Goal: Task Accomplishment & Management: Complete application form

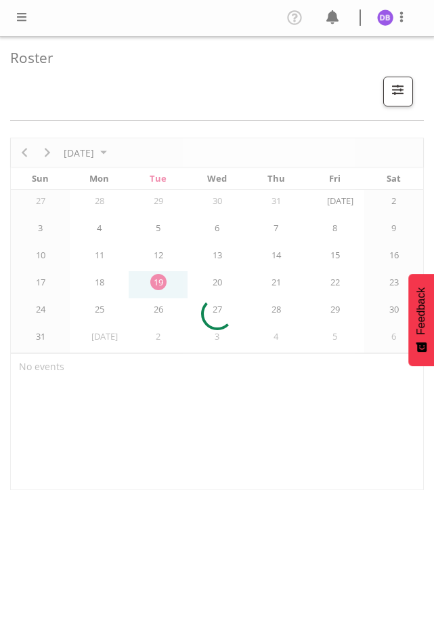
click at [22, 16] on span at bounding box center [22, 17] width 16 height 16
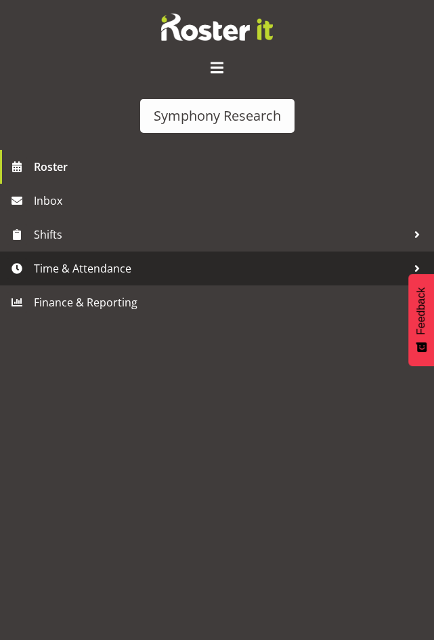
click at [76, 270] on span "Time & Attendance" at bounding box center [220, 268] width 373 height 20
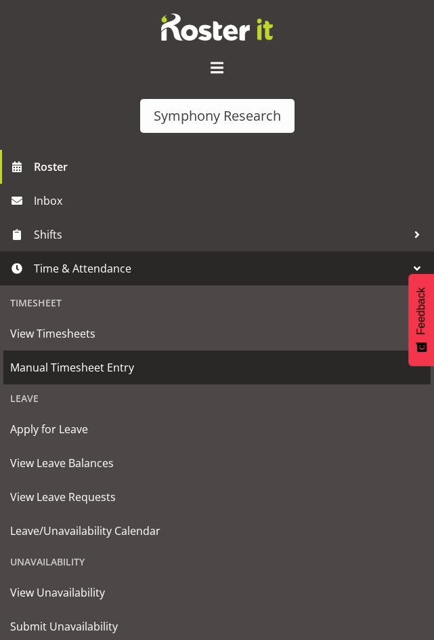
click at [75, 370] on span "Manual Timesheet Entry" at bounding box center [217, 367] width 414 height 20
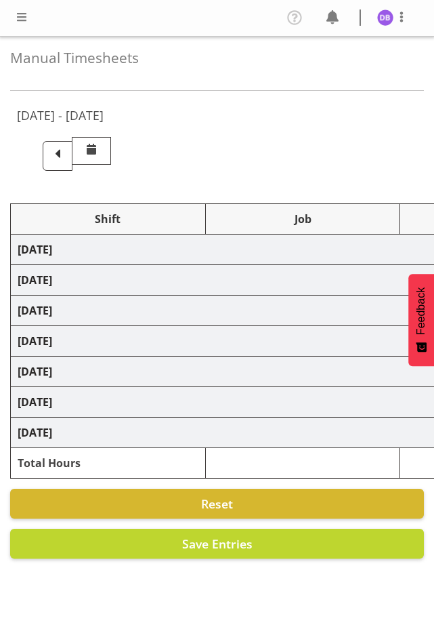
select select "26078"
select select "9426"
select select "47"
select select "26078"
select select "9636"
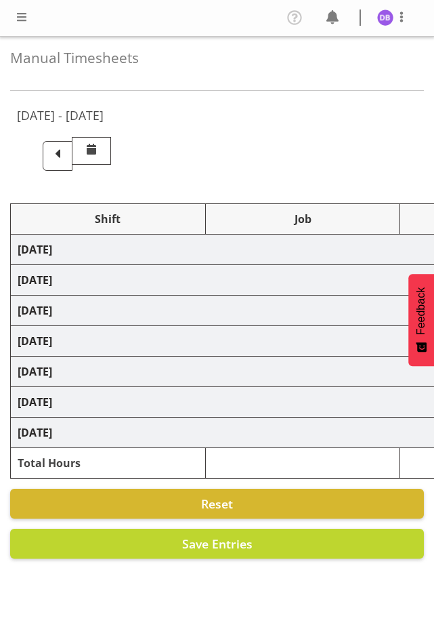
select select "47"
select select "26078"
select select "9636"
select select "47"
select select "48116"
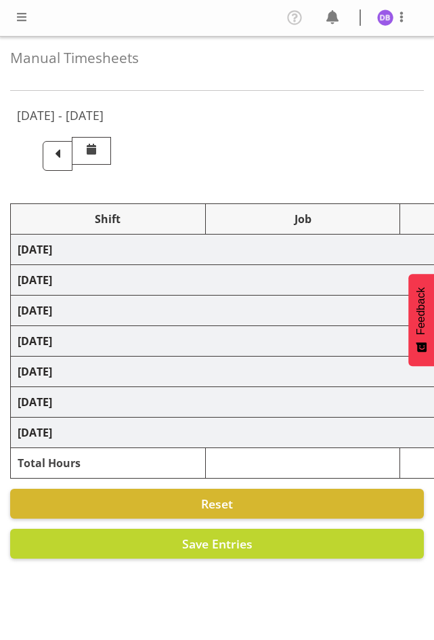
select select "10527"
select select "48116"
select select "10499"
select select "47"
select select "48116"
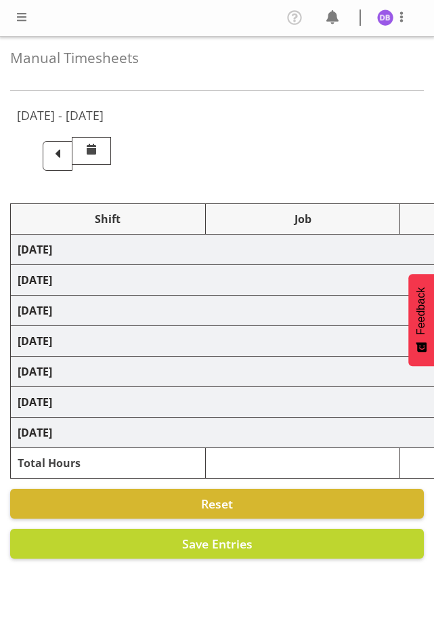
select select "9426"
select select "47"
select select "48116"
select select "10499"
select select "47"
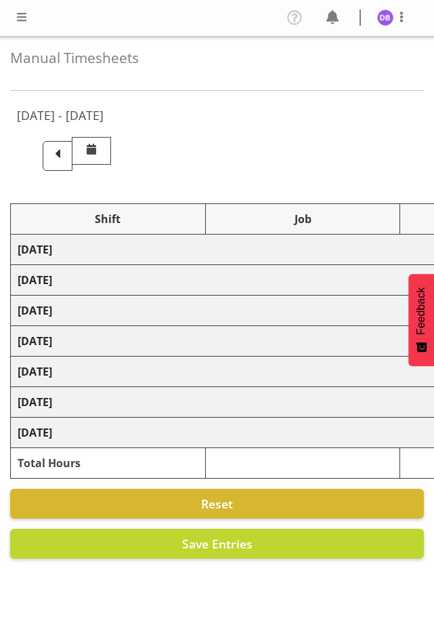
select select "48116"
select select "10499"
select select "47"
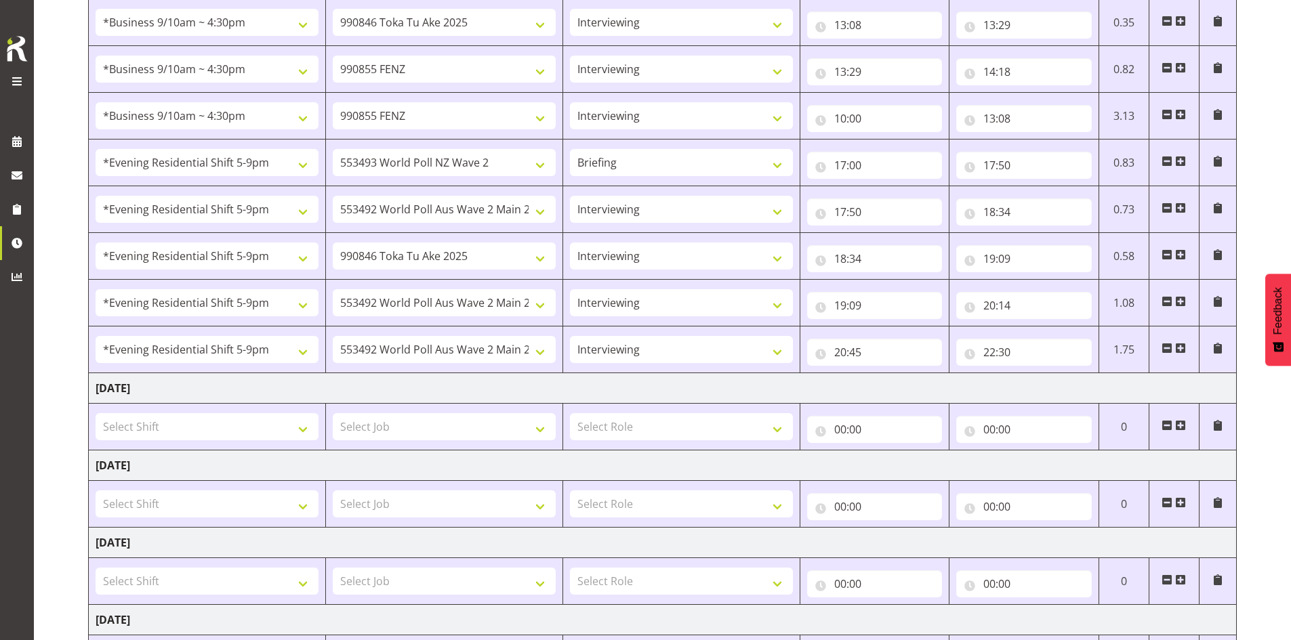
scroll to position [248, 0]
click at [301, 428] on select "Select Shift !!Project Briefing (Job to be assigned) !!Weekend Residential (Ros…" at bounding box center [207, 424] width 223 height 27
select select "26078"
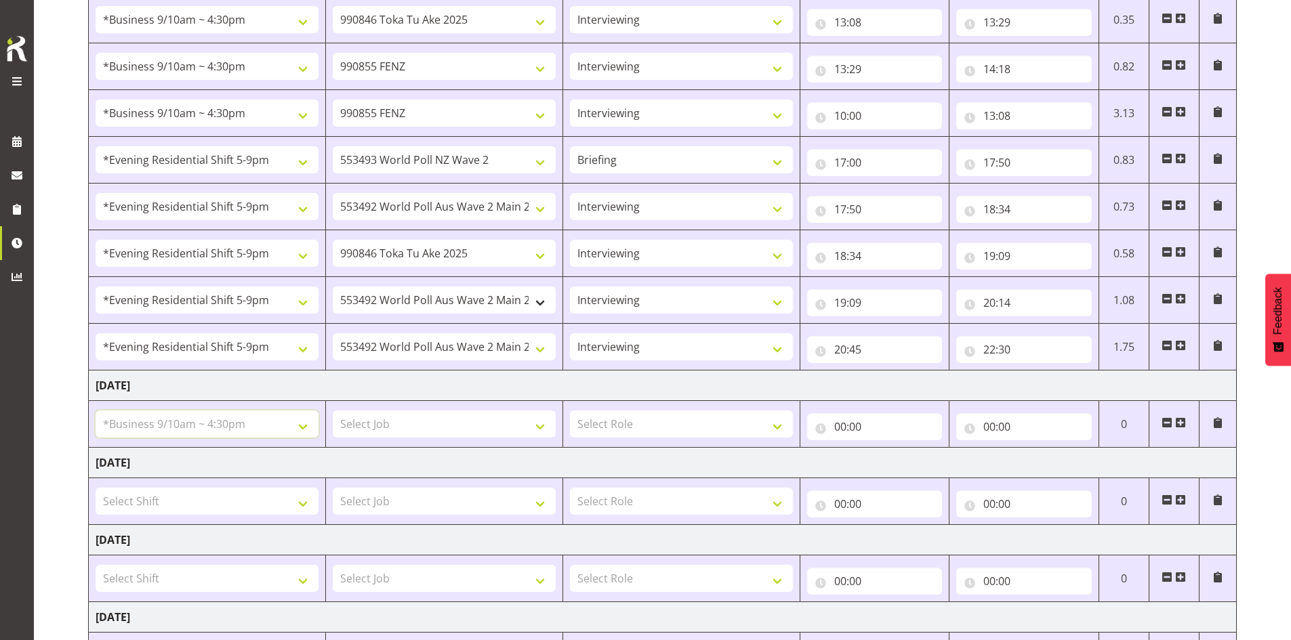
click at [96, 411] on select "Select Shift !!Project Briefing (Job to be assigned) !!Weekend Residential (Ros…" at bounding box center [207, 424] width 223 height 27
click at [434, 423] on select "Select Job 550060 IF Admin 553492 World Poll Aus Wave 2 Main 2025 553493 World …" at bounding box center [444, 424] width 223 height 27
select select "9636"
click at [333, 411] on select "Select Job 550060 IF Admin 553492 World Poll Aus Wave 2 Main 2025 553493 World …" at bounding box center [444, 424] width 223 height 27
click at [434, 421] on select "Select Role Briefing Interviewing" at bounding box center [681, 424] width 223 height 27
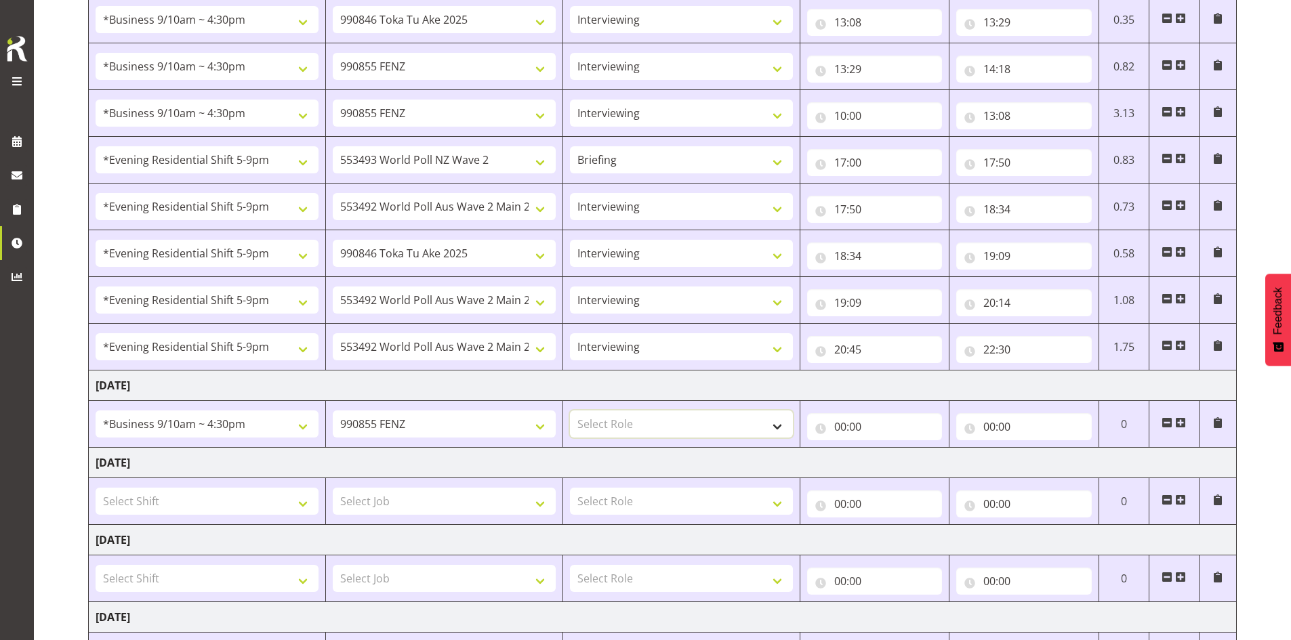
select select "47"
click at [434, 411] on select "Select Role Briefing Interviewing" at bounding box center [681, 424] width 223 height 27
click at [434, 422] on input "00:00" at bounding box center [875, 426] width 136 height 27
click at [434, 465] on select "00 01 02 03 04 05 06 07 08 09 10 11 12 13 14 15 16 17 18 19 20 21 22 23" at bounding box center [899, 462] width 30 height 27
select select "10"
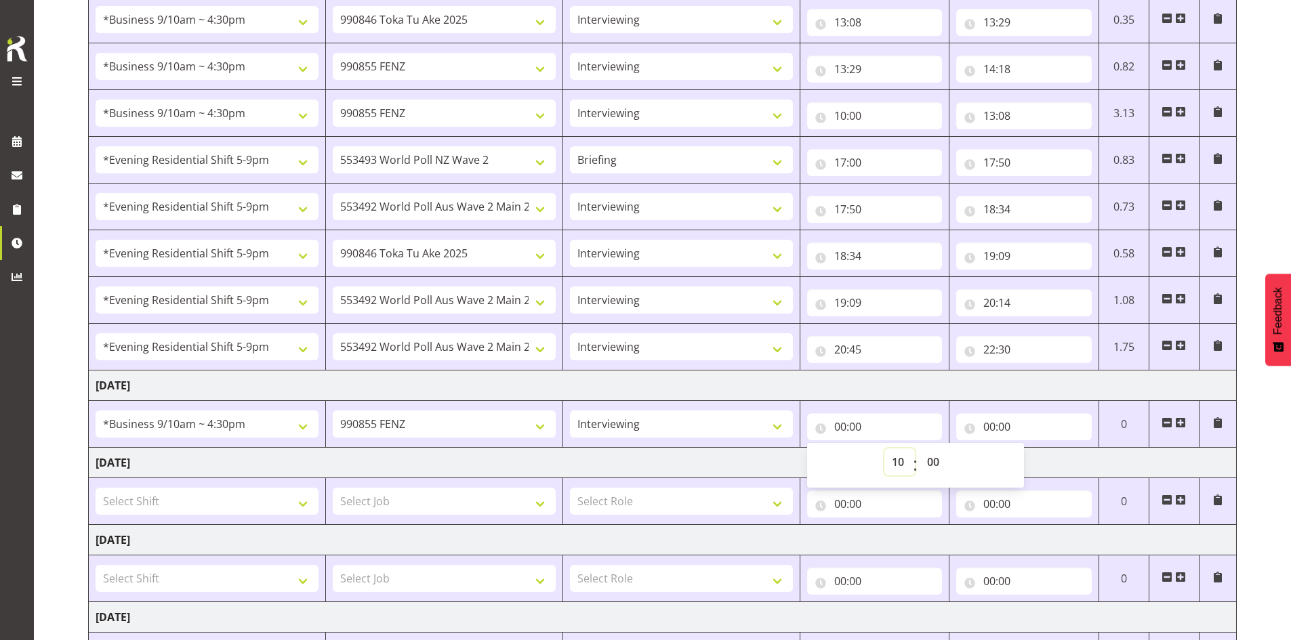
click at [434, 449] on select "00 01 02 03 04 05 06 07 08 09 10 11 12 13 14 15 16 17 18 19 20 21 22 23" at bounding box center [899, 462] width 30 height 27
type input "10:00"
click at [434, 428] on input "00:00" at bounding box center [1024, 426] width 136 height 27
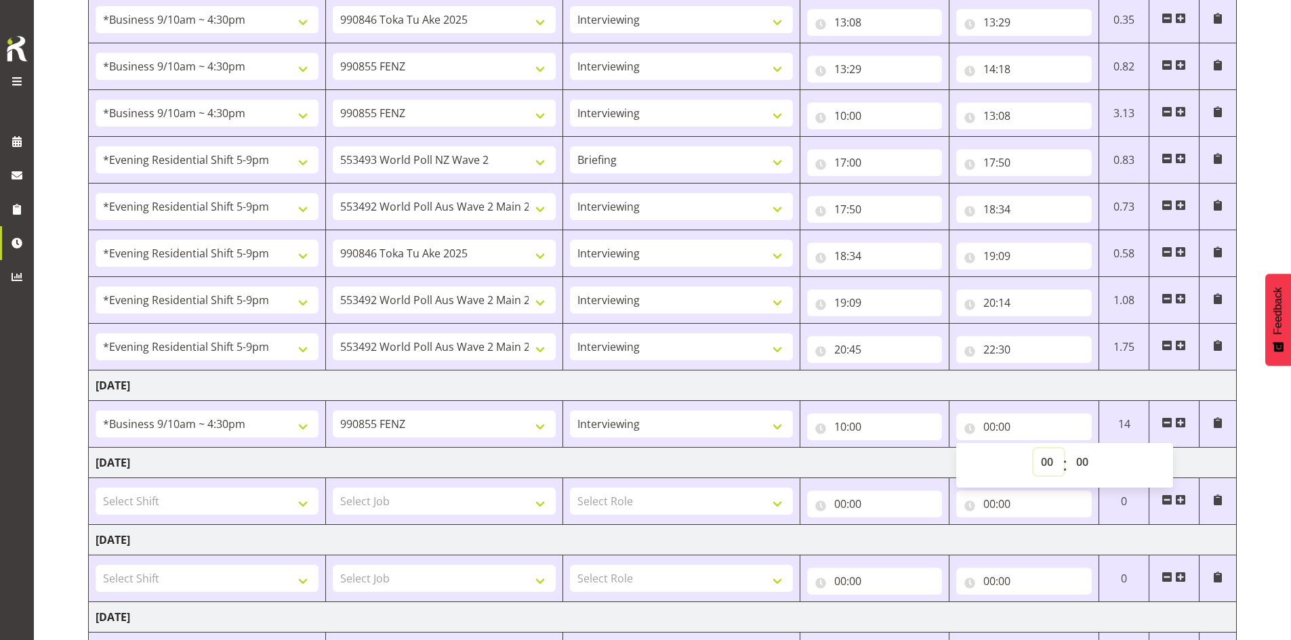
click at [434, 467] on select "00 01 02 03 04 05 06 07 08 09 10 11 12 13 14 15 16 17 18 19 20 21 22 23" at bounding box center [1048, 462] width 30 height 27
select select "13"
click at [434, 449] on select "00 01 02 03 04 05 06 07 08 09 10 11 12 13 14 15 16 17 18 19 20 21 22 23" at bounding box center [1048, 462] width 30 height 27
type input "13:00"
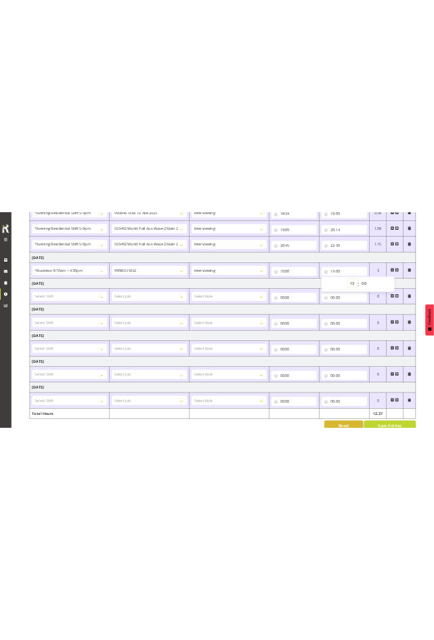
scroll to position [528, 0]
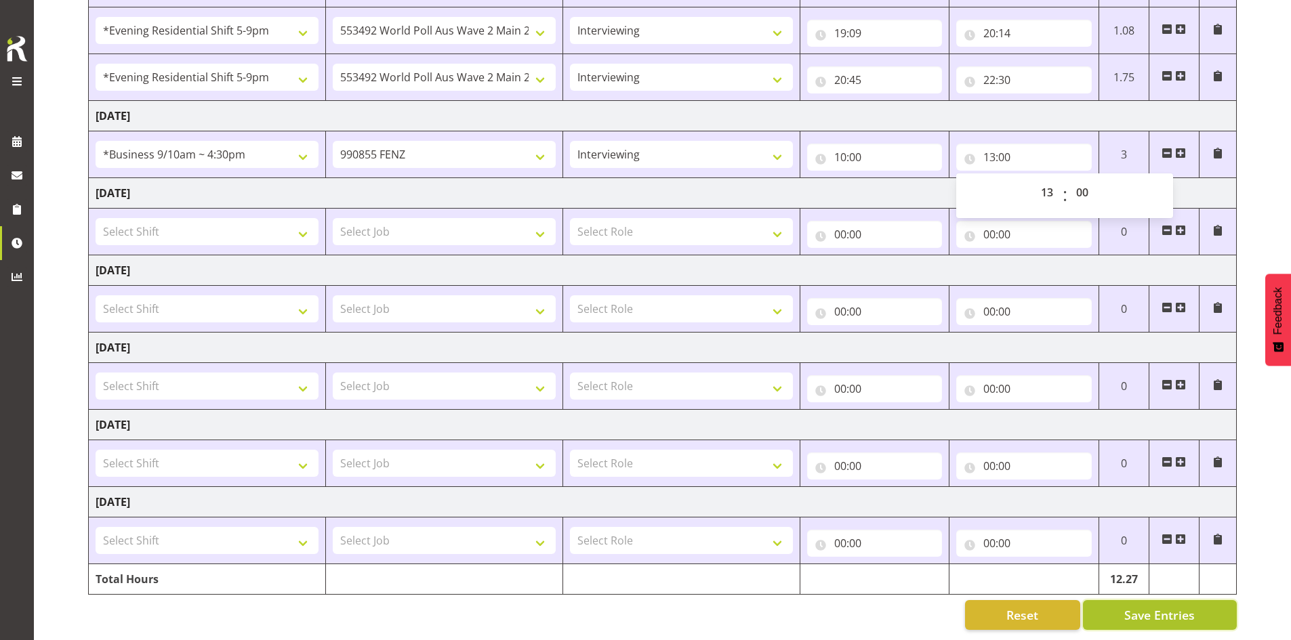
click at [434, 606] on span "Save Entries" at bounding box center [1159, 615] width 70 height 18
